Goal: Task Accomplishment & Management: Use online tool/utility

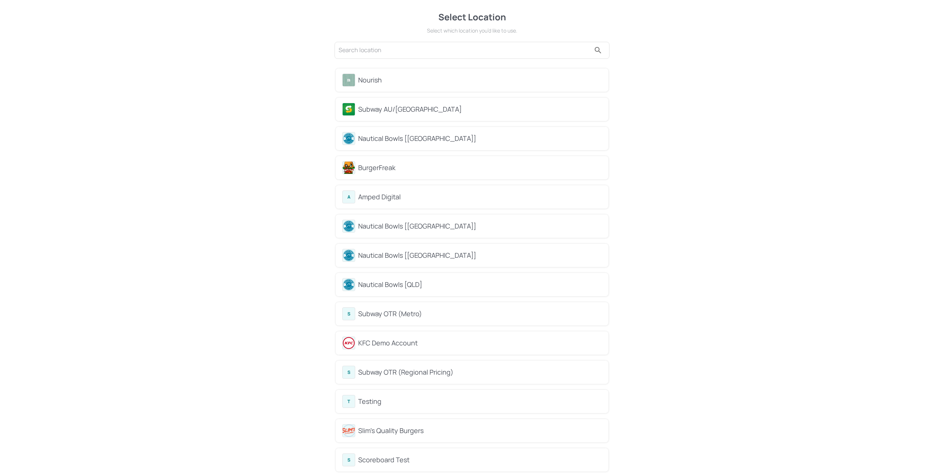
click at [431, 115] on div "Subway AU/[GEOGRAPHIC_DATA]" at bounding box center [471, 109] width 259 height 13
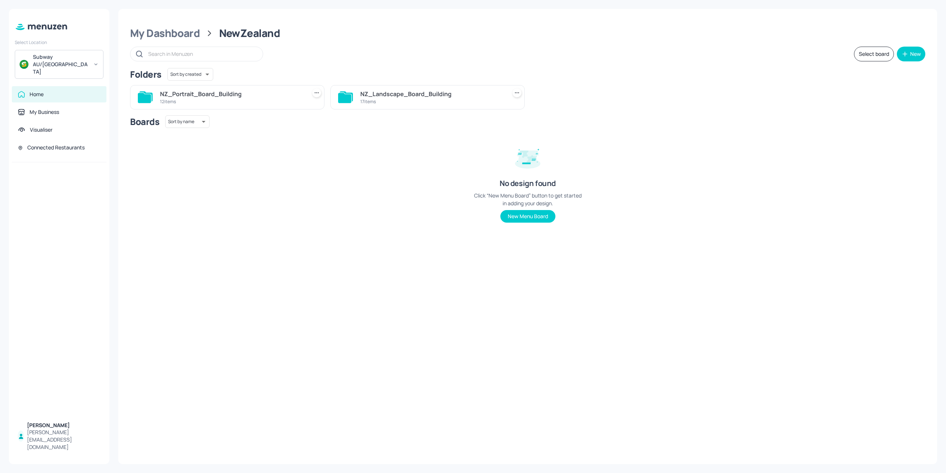
click at [398, 98] on div "NZ_Landscape_Board_Building" at bounding box center [431, 93] width 143 height 9
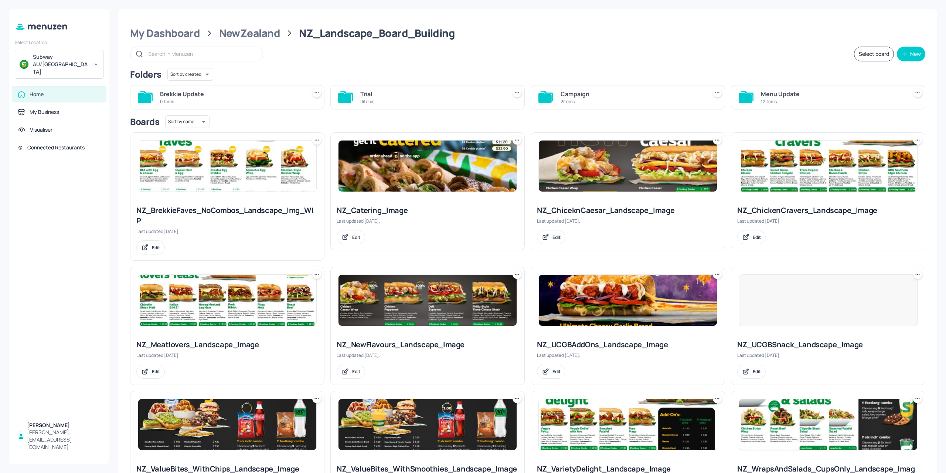
click at [584, 108] on div "Campaign 2 items" at bounding box center [628, 97] width 194 height 24
click at [584, 102] on div "2 items" at bounding box center [632, 101] width 143 height 6
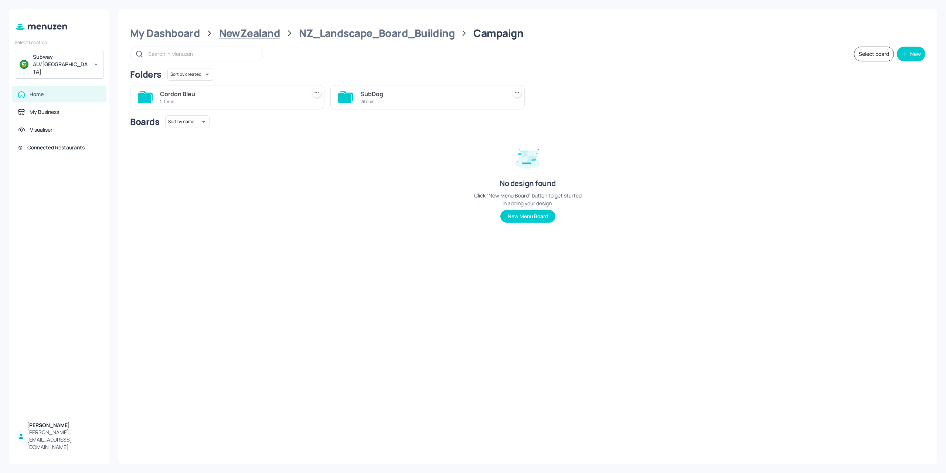
click at [224, 33] on div "NewZealand" at bounding box center [249, 33] width 61 height 13
click at [183, 33] on div "My Dashboard" at bounding box center [165, 33] width 70 height 13
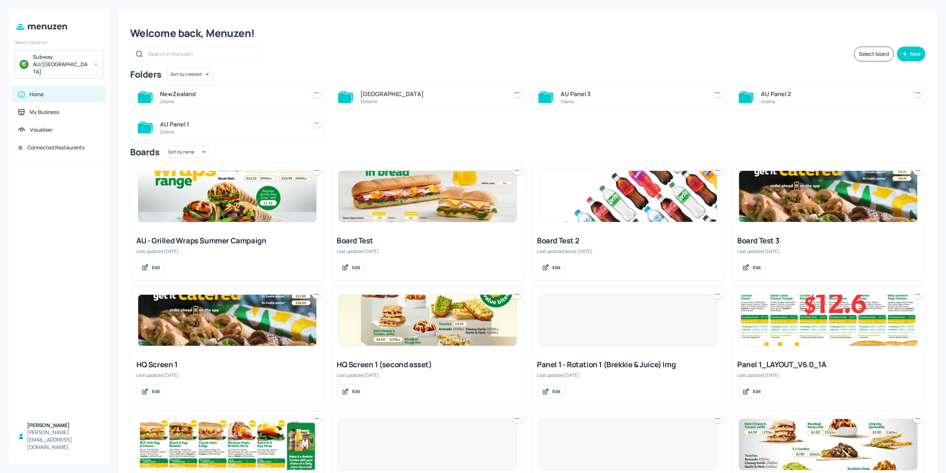
click at [422, 103] on div "30 items" at bounding box center [431, 101] width 143 height 6
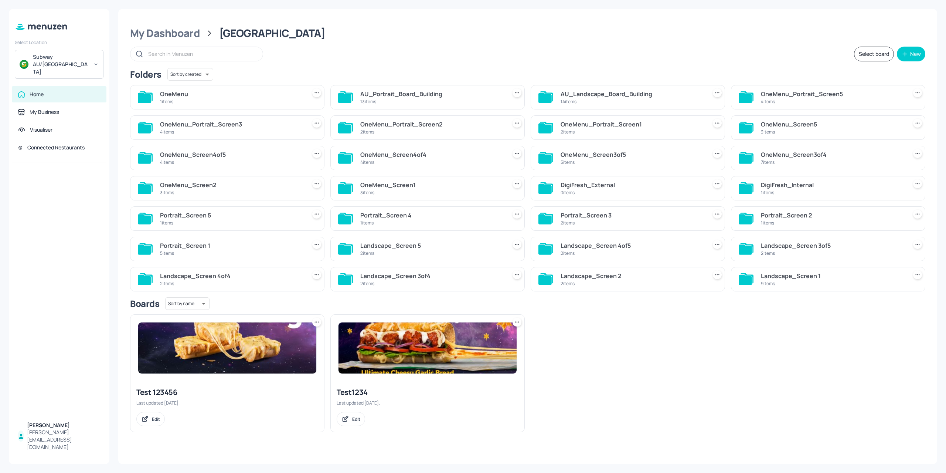
click at [623, 101] on div "14 items" at bounding box center [632, 101] width 143 height 6
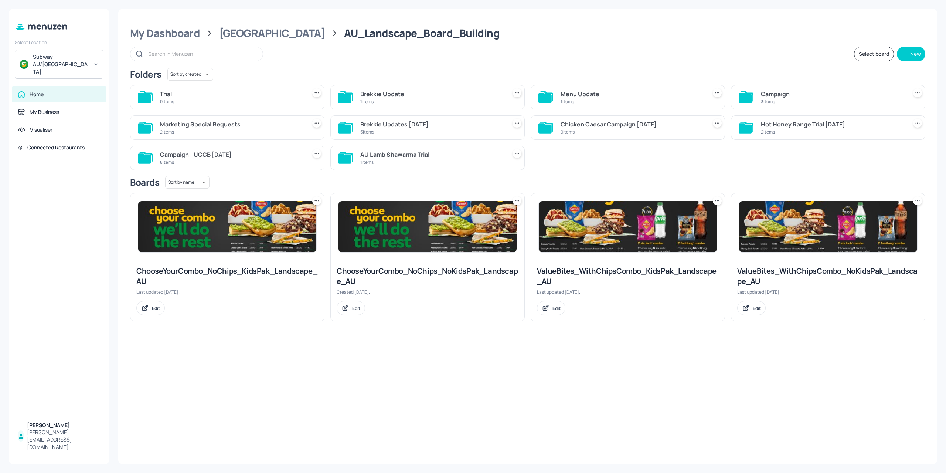
click at [762, 102] on div "3 items" at bounding box center [832, 101] width 143 height 6
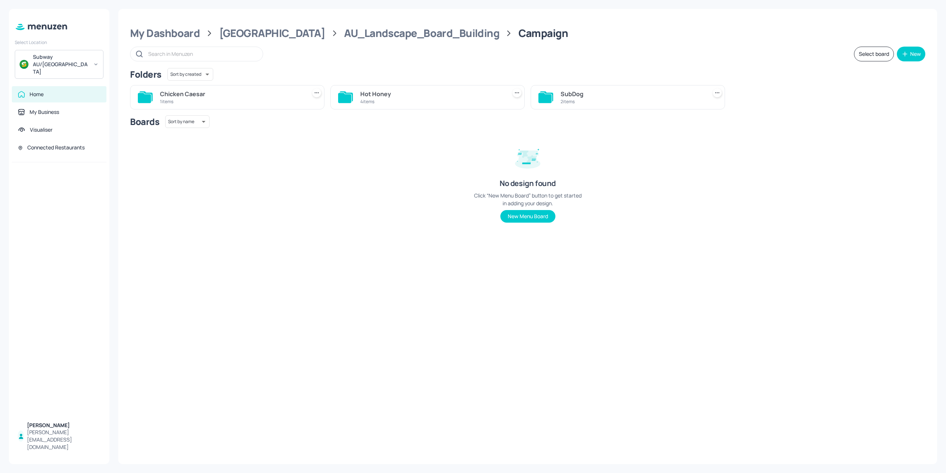
click at [431, 109] on div "Hot Honey 4 items" at bounding box center [427, 97] width 194 height 24
click at [435, 103] on div "4 items" at bounding box center [431, 101] width 143 height 6
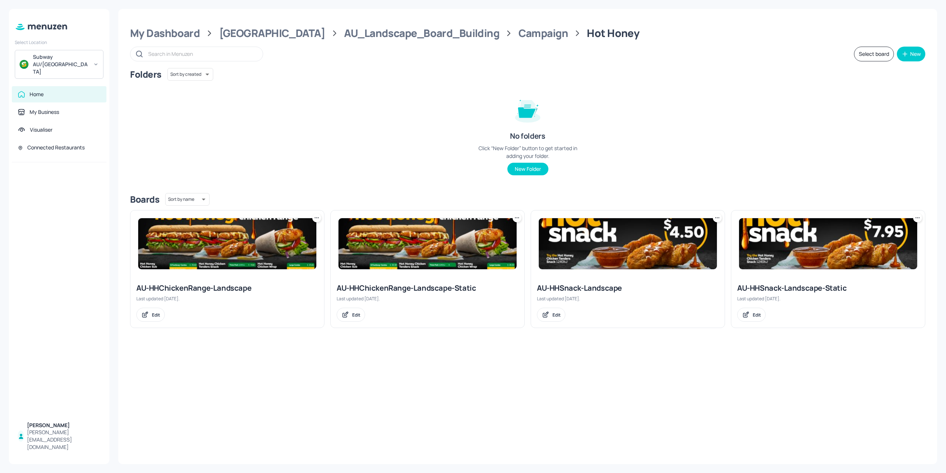
click at [442, 242] on img at bounding box center [428, 243] width 178 height 51
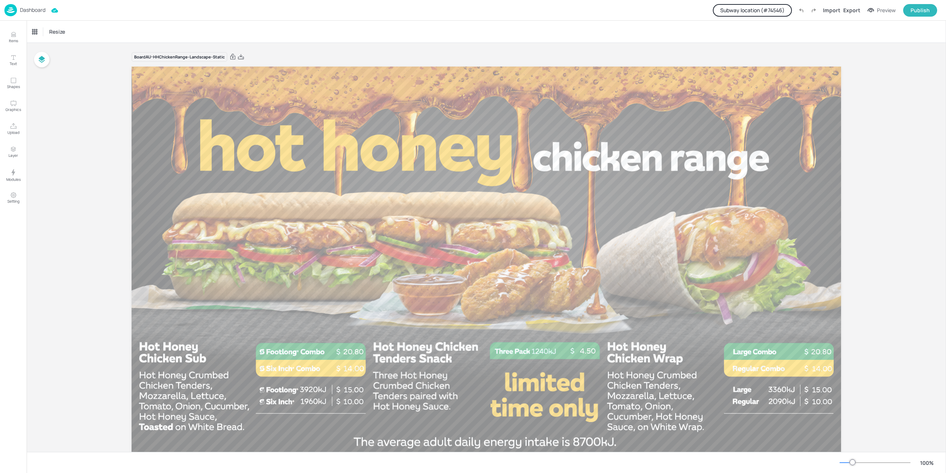
click at [775, 12] on button "Subway location (# 74546 )" at bounding box center [752, 10] width 79 height 13
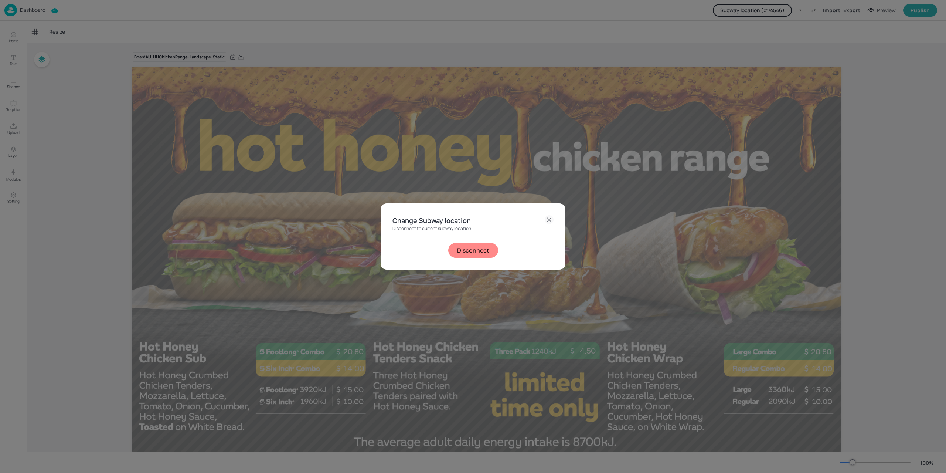
click at [483, 246] on button "Disconnect" at bounding box center [473, 250] width 50 height 15
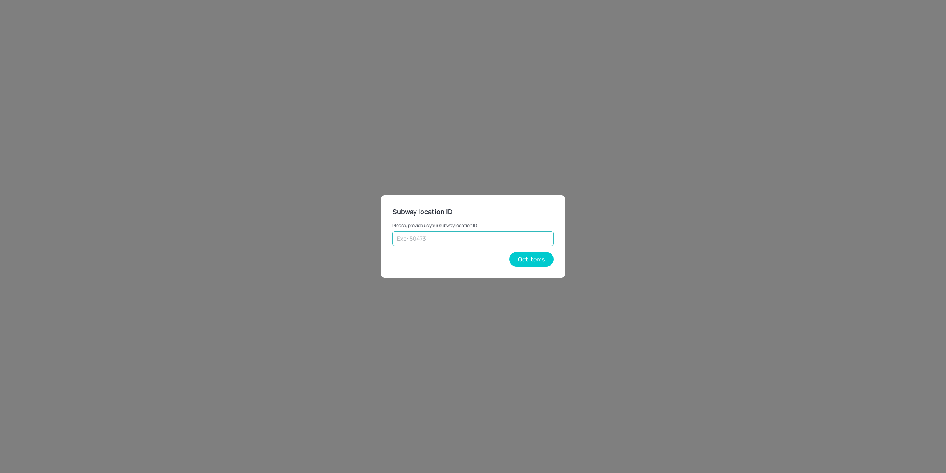
click at [469, 242] on input "text" at bounding box center [472, 238] width 161 height 15
type input "35478"
click at [528, 264] on button "Get Items" at bounding box center [531, 259] width 44 height 15
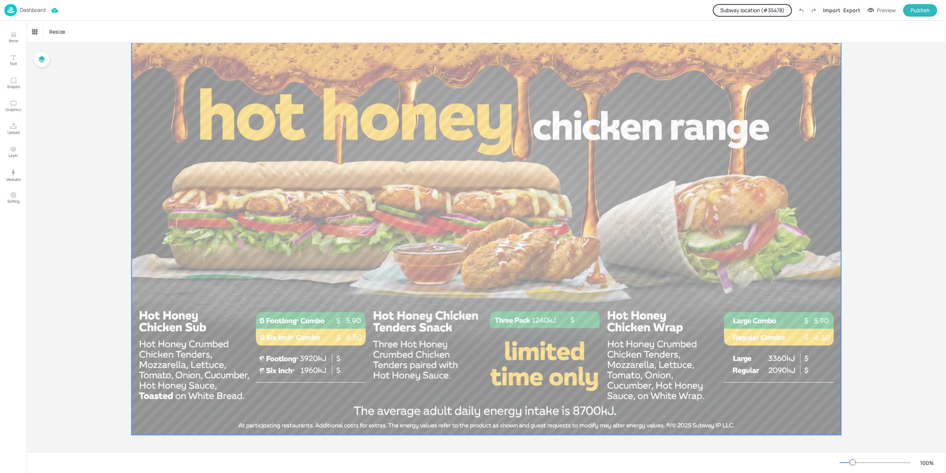
scroll to position [32, 0]
